Goal: Information Seeking & Learning: Learn about a topic

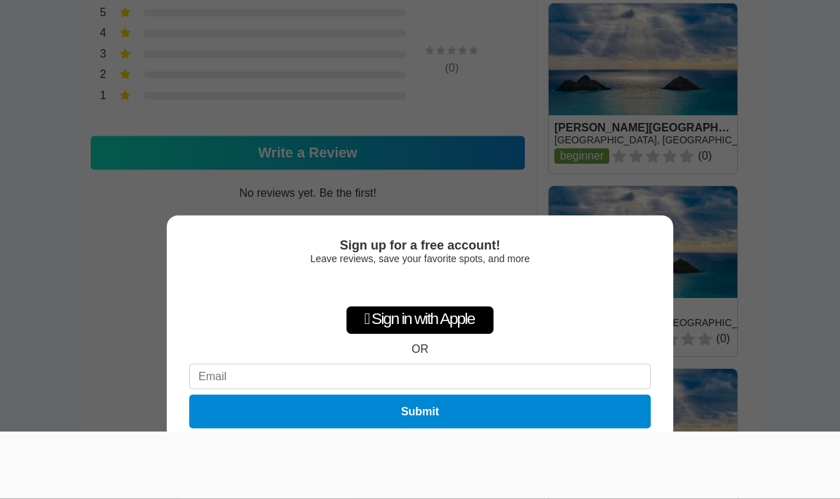
scroll to position [898, 0]
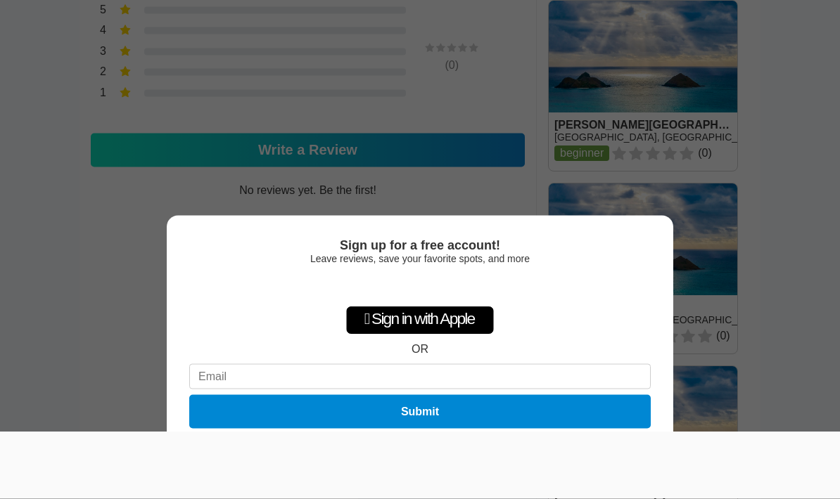
click at [18, 433] on div at bounding box center [420, 433] width 840 height 0
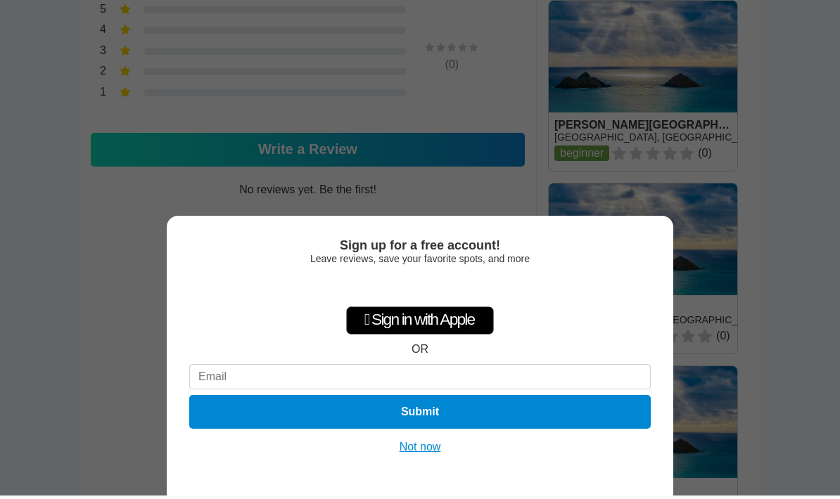
click at [416, 454] on button "Not now" at bounding box center [420, 447] width 50 height 14
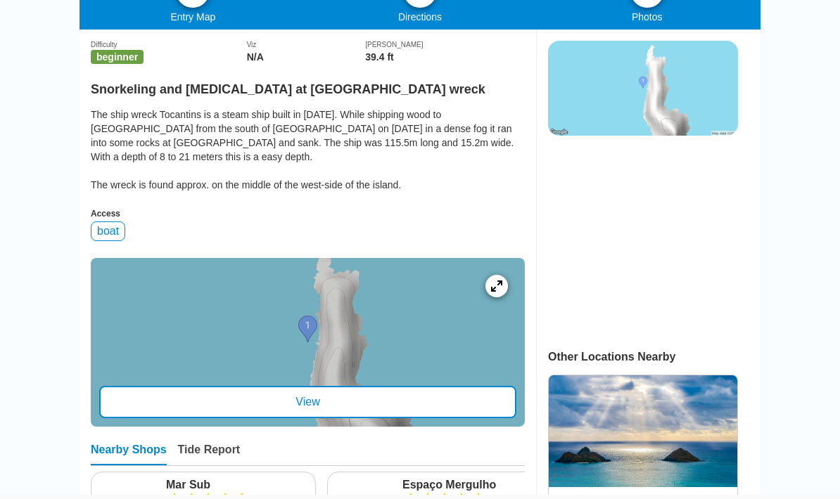
scroll to position [386, 0]
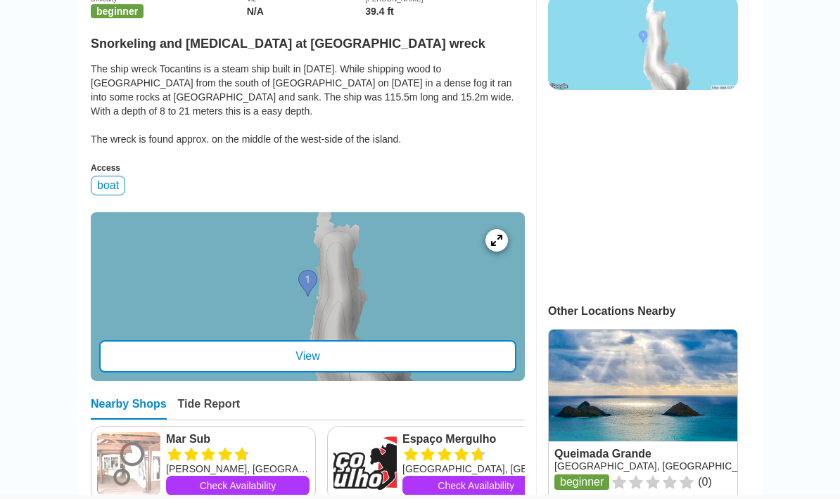
click at [132, 363] on div "View" at bounding box center [307, 357] width 417 height 32
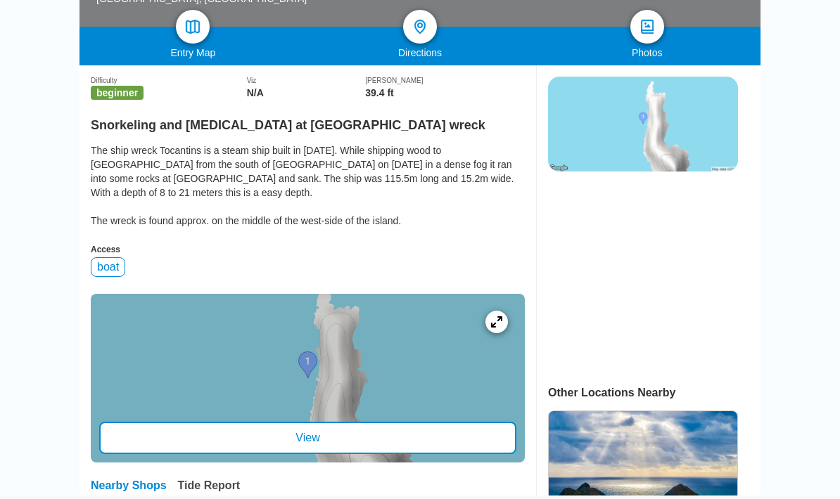
scroll to position [304, 0]
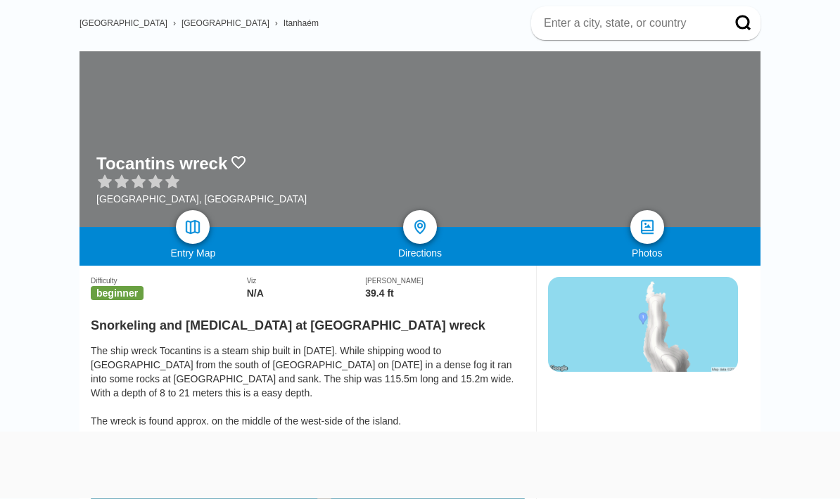
scroll to position [105, 0]
click at [644, 223] on img at bounding box center [647, 227] width 20 height 20
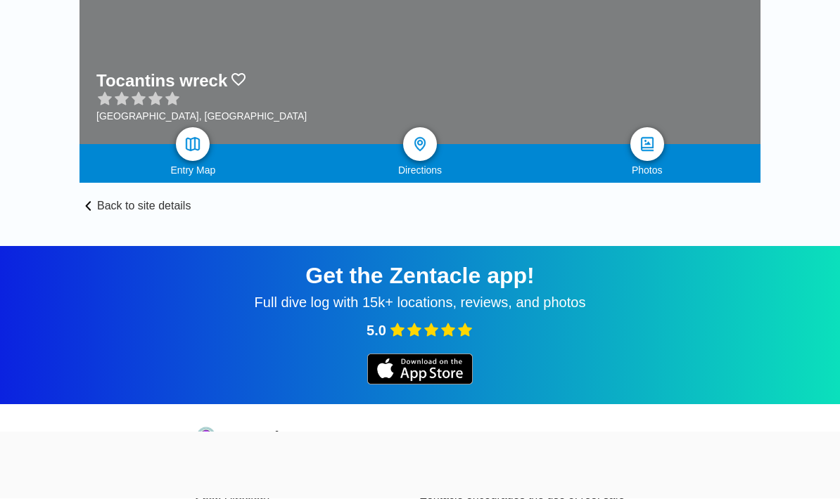
scroll to position [234, 0]
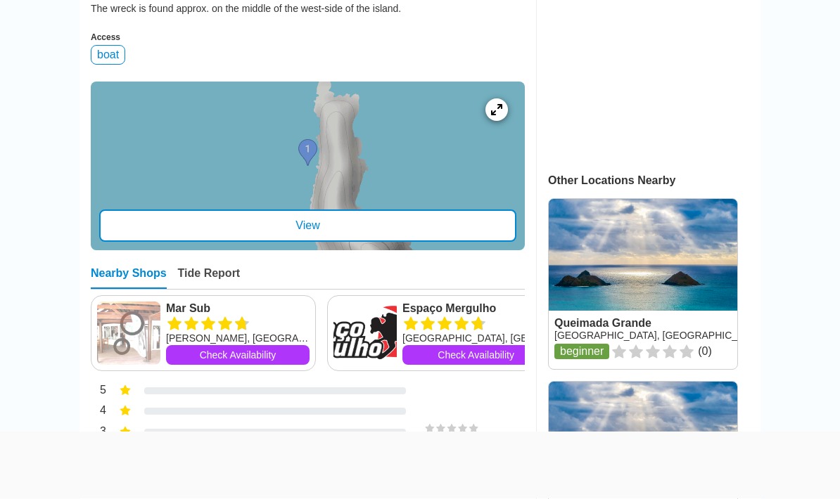
scroll to position [551, 0]
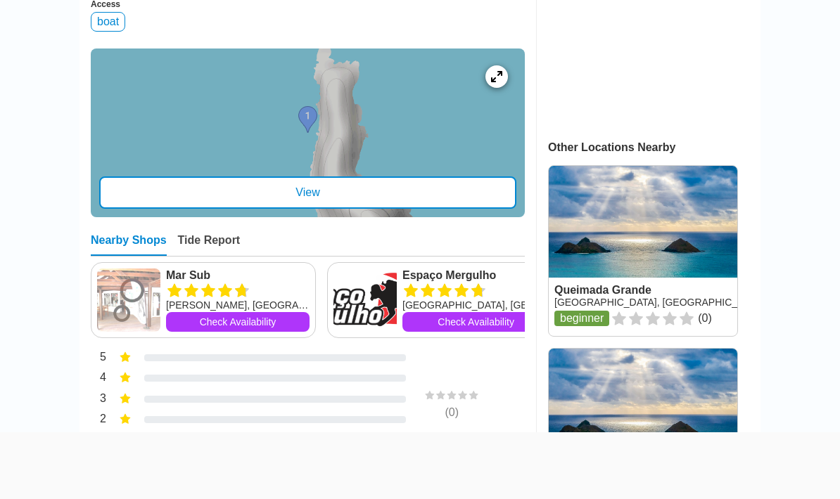
click at [114, 207] on div "View" at bounding box center [307, 193] width 417 height 32
